Goal: Check status: Check status

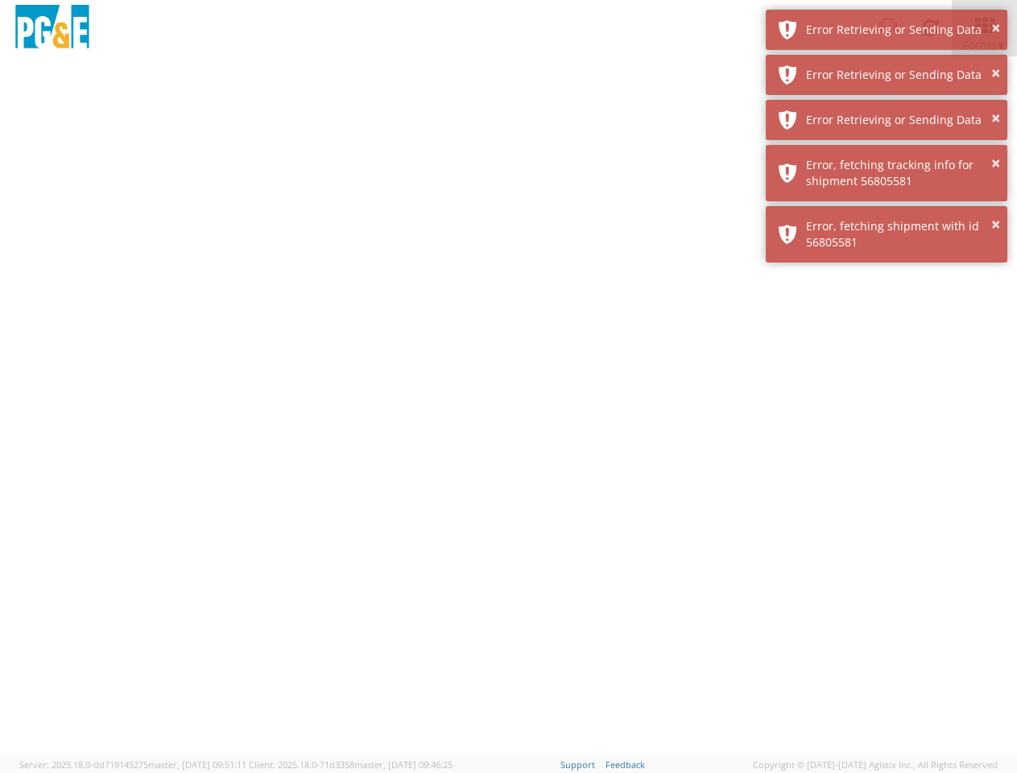
click at [508, 415] on div at bounding box center [508, 406] width 1017 height 700
click at [52, 28] on img at bounding box center [52, 29] width 81 height 48
click at [887, 30] on div "Error Retrieving or Sending Data" at bounding box center [900, 30] width 189 height 16
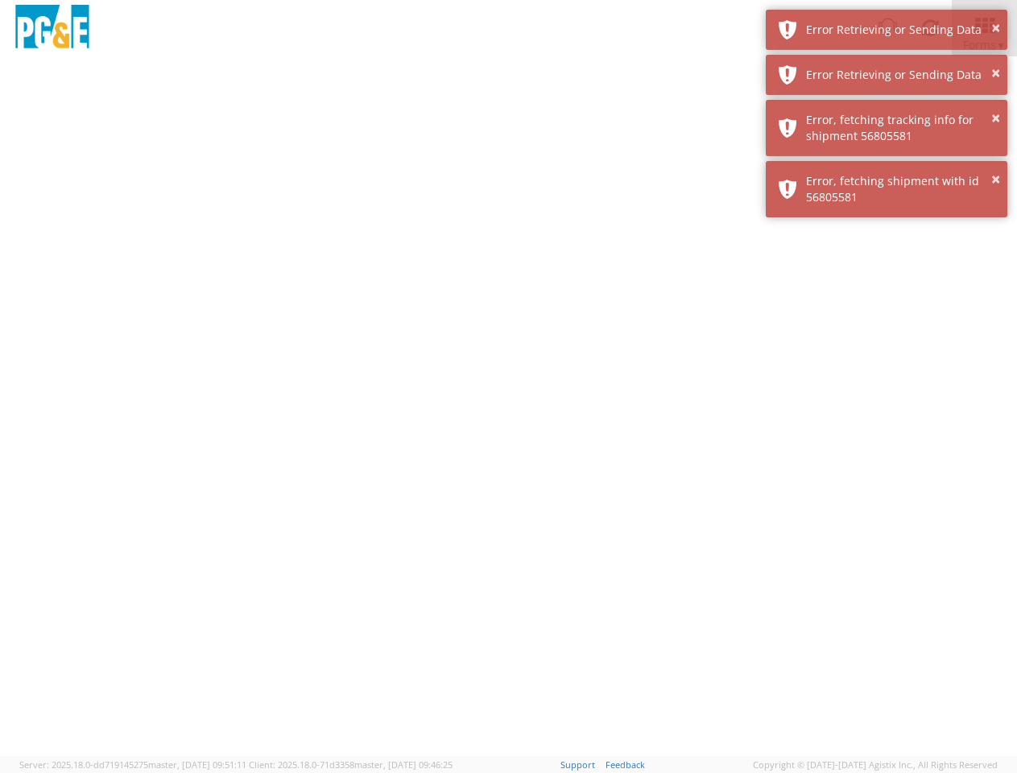
click at [887, 75] on div "Error Retrieving or Sending Data" at bounding box center [900, 75] width 189 height 16
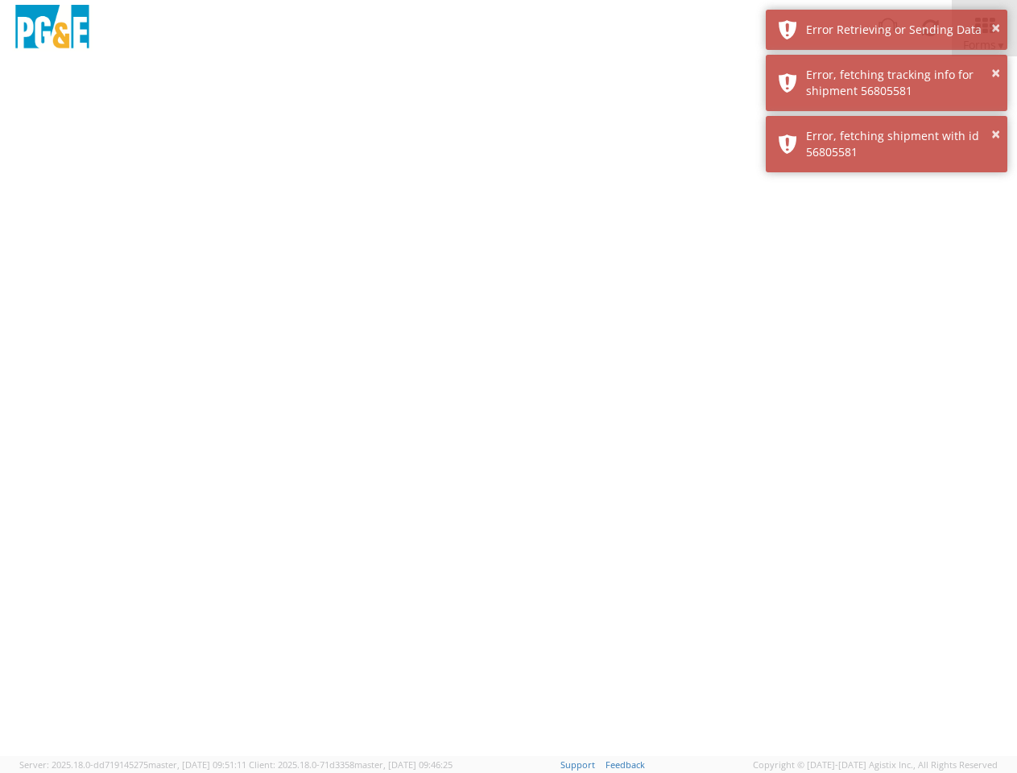
click at [887, 120] on div "× Error, fetching shipment with id 56805581" at bounding box center [887, 144] width 242 height 56
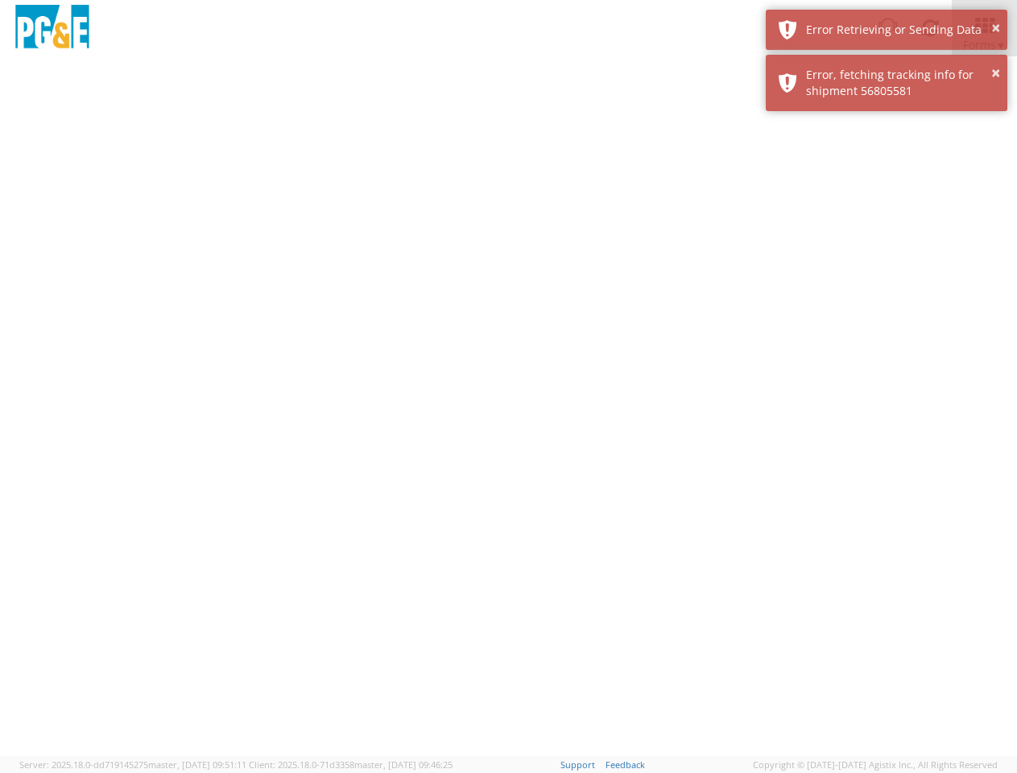
click at [887, 173] on div at bounding box center [508, 406] width 1017 height 700
click at [887, 234] on div at bounding box center [508, 406] width 1017 height 700
